Goal: Information Seeking & Learning: Learn about a topic

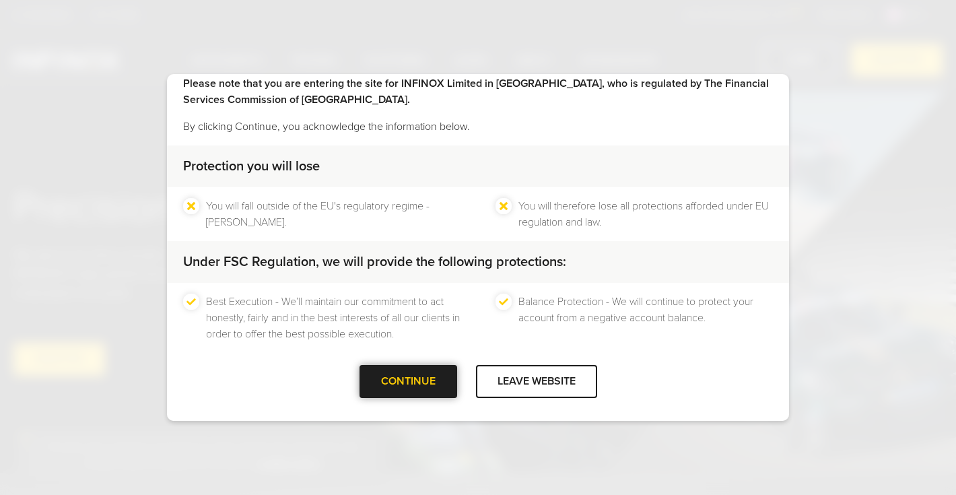
click at [429, 387] on div "CONTINUE" at bounding box center [409, 381] width 98 height 33
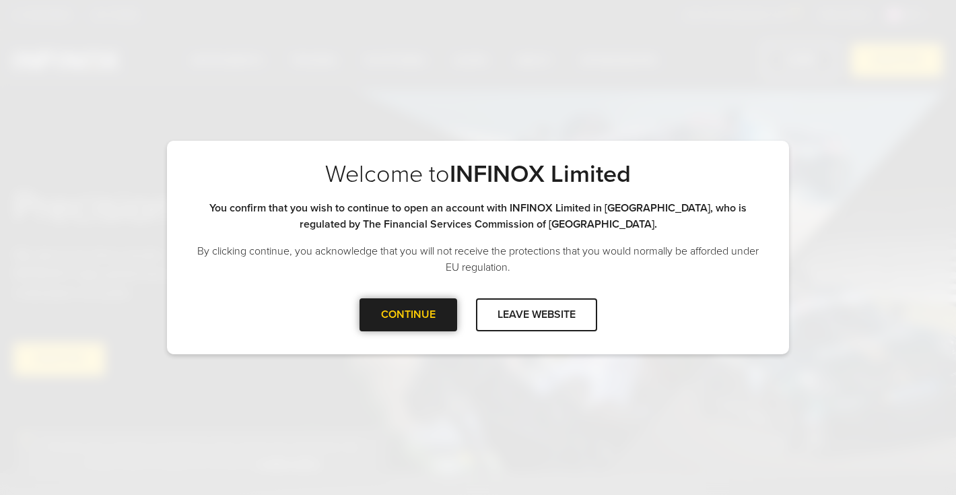
click at [421, 308] on div "CONTINUE" at bounding box center [409, 314] width 98 height 33
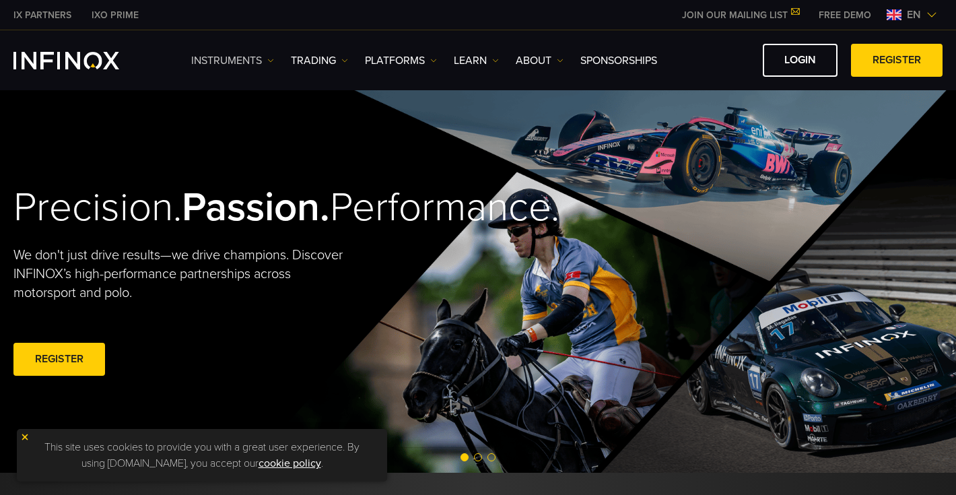
click at [266, 57] on link "Instruments" at bounding box center [232, 61] width 83 height 16
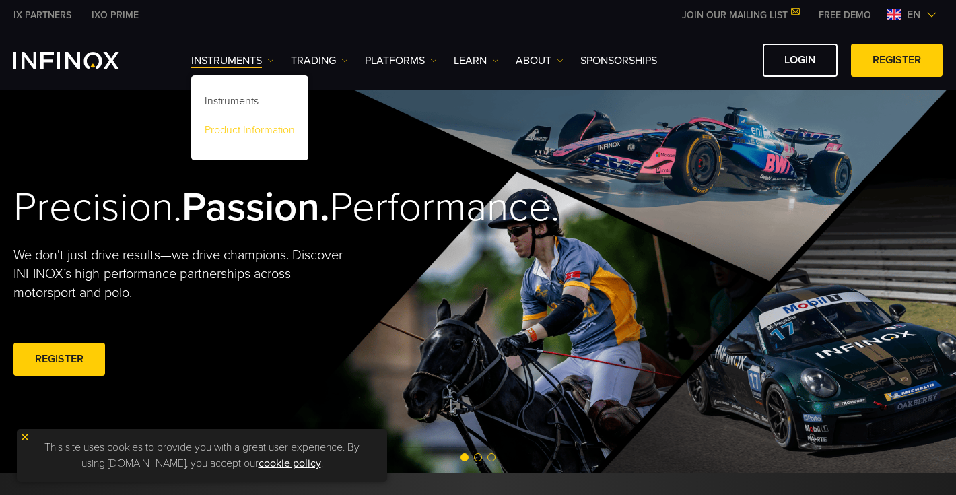
click at [272, 129] on link "Product Information" at bounding box center [249, 132] width 117 height 29
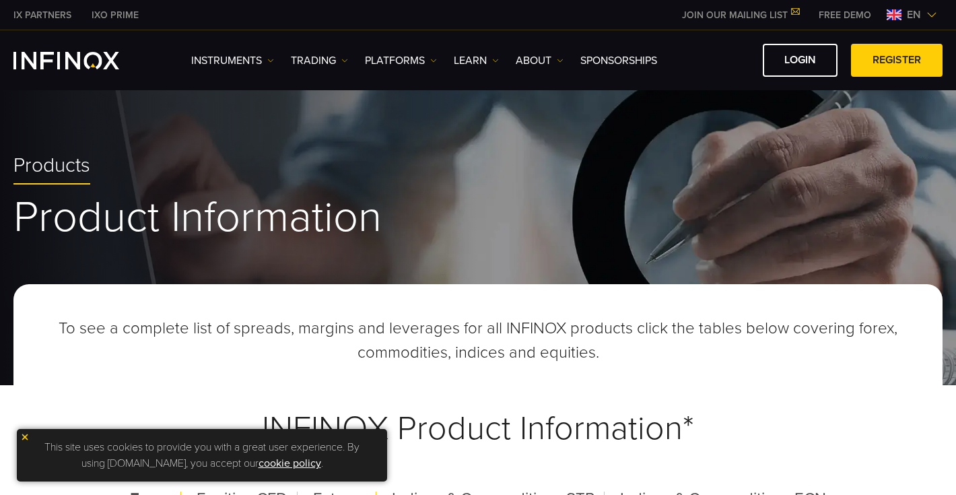
click at [906, 17] on span "en" at bounding box center [914, 15] width 25 height 16
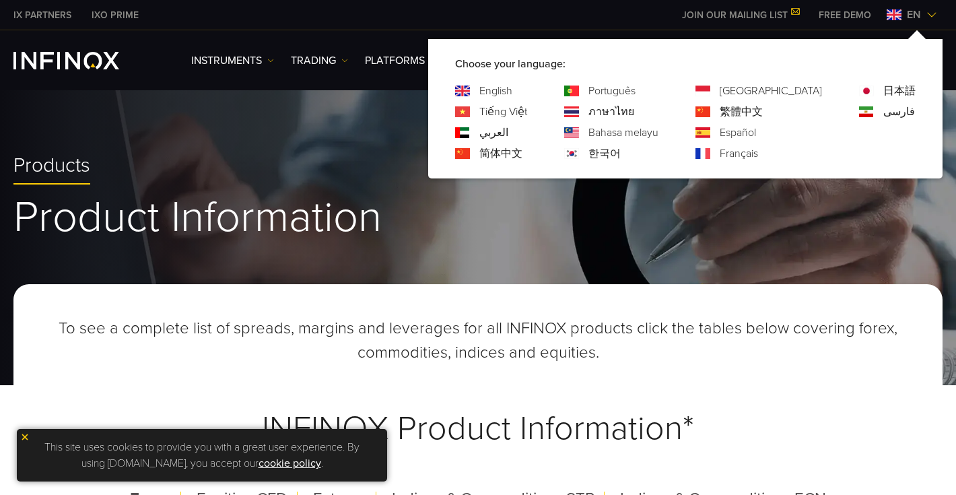
click at [637, 94] on div "Português" at bounding box center [611, 91] width 94 height 16
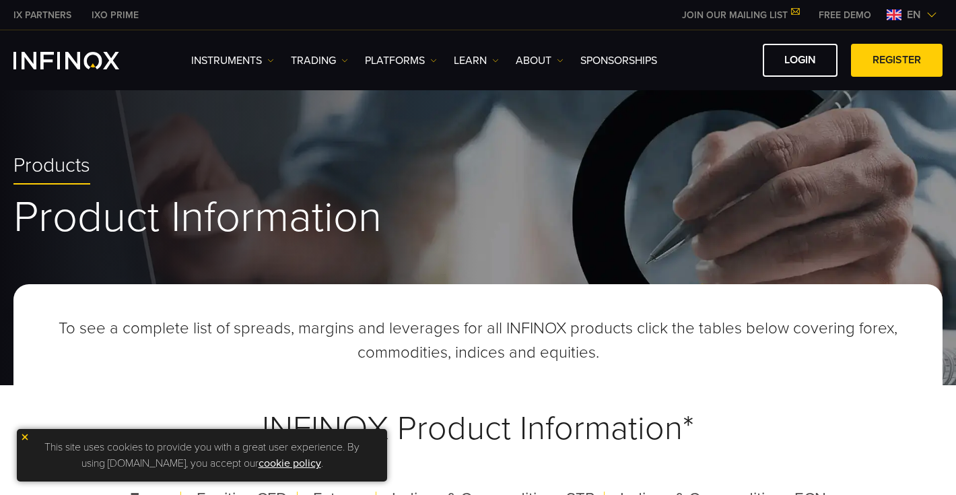
click at [898, 22] on div "en" at bounding box center [912, 15] width 61 height 16
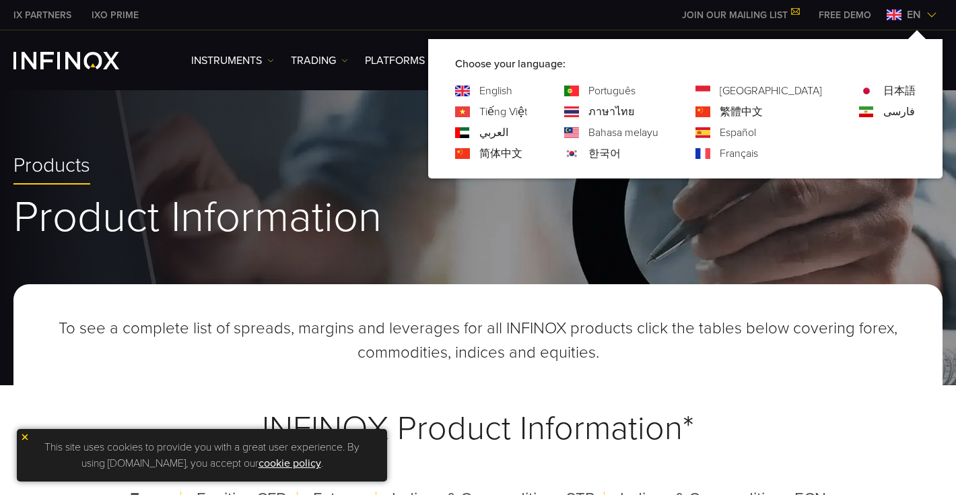
click at [640, 88] on div "Português" at bounding box center [611, 91] width 94 height 16
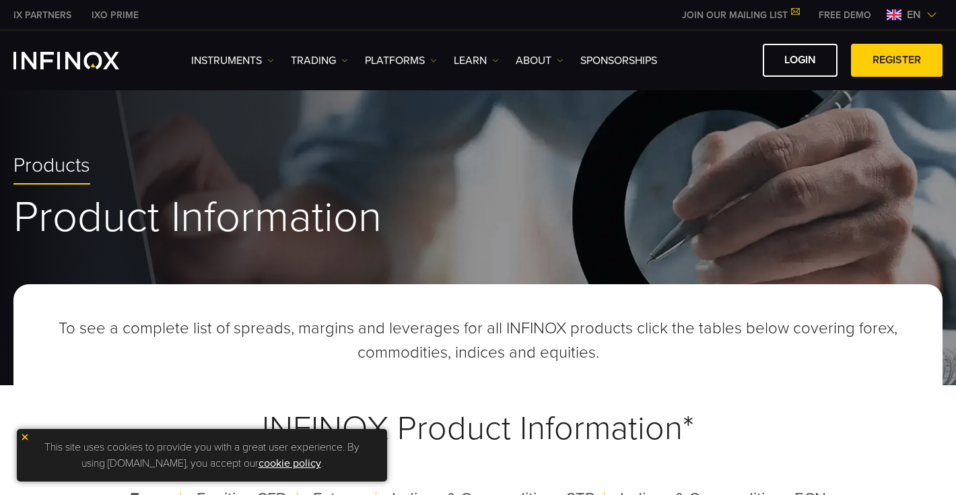
click at [910, 13] on span "en" at bounding box center [914, 15] width 25 height 16
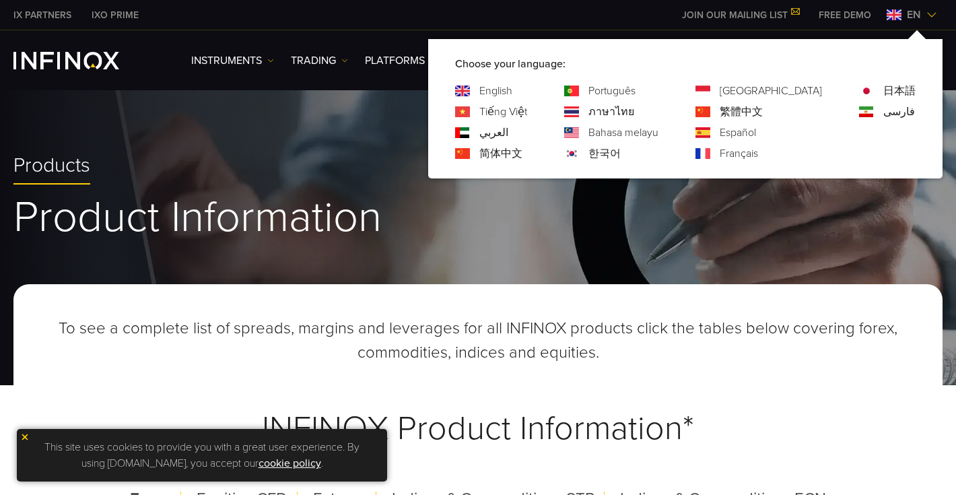
click at [636, 87] on link "Português" at bounding box center [612, 91] width 47 height 16
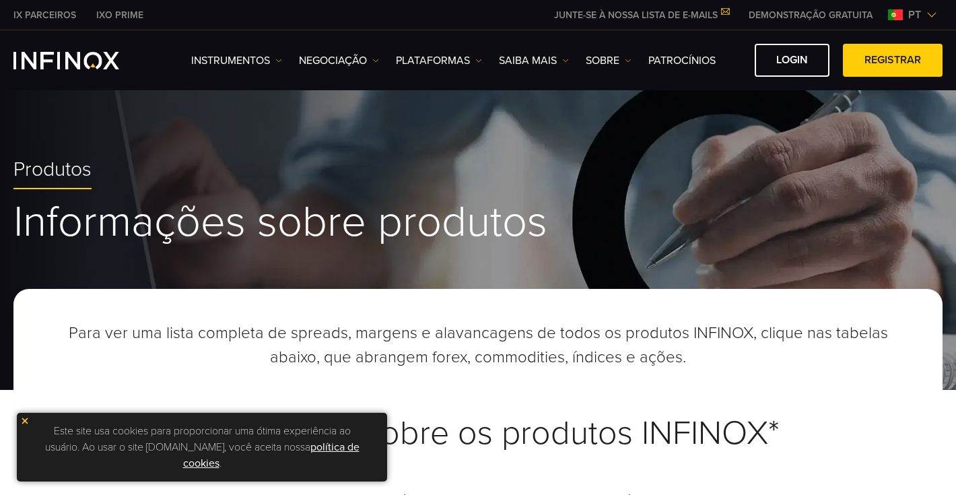
click at [48, 14] on link "IX PARCEIROS" at bounding box center [44, 15] width 83 height 14
